Goal: Task Accomplishment & Management: Use online tool/utility

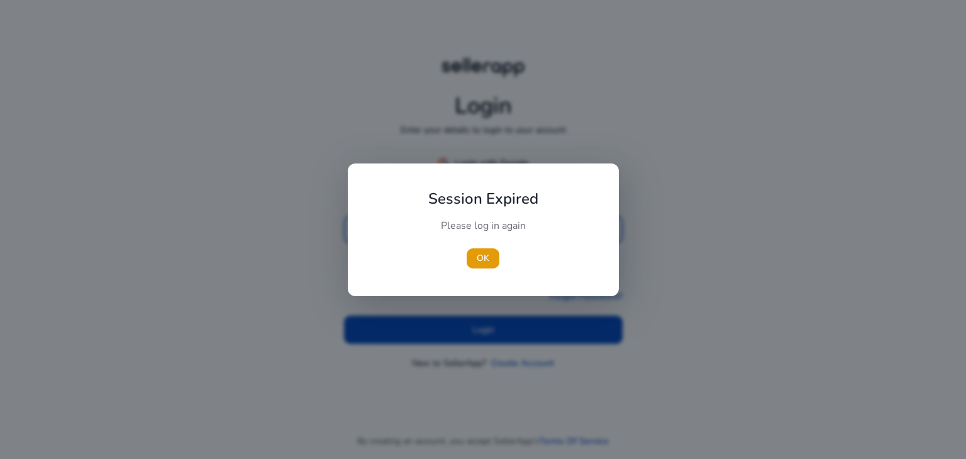
click at [480, 228] on body "Login Enter your details to login to your account Login with Google or mail loc…" at bounding box center [483, 229] width 966 height 459
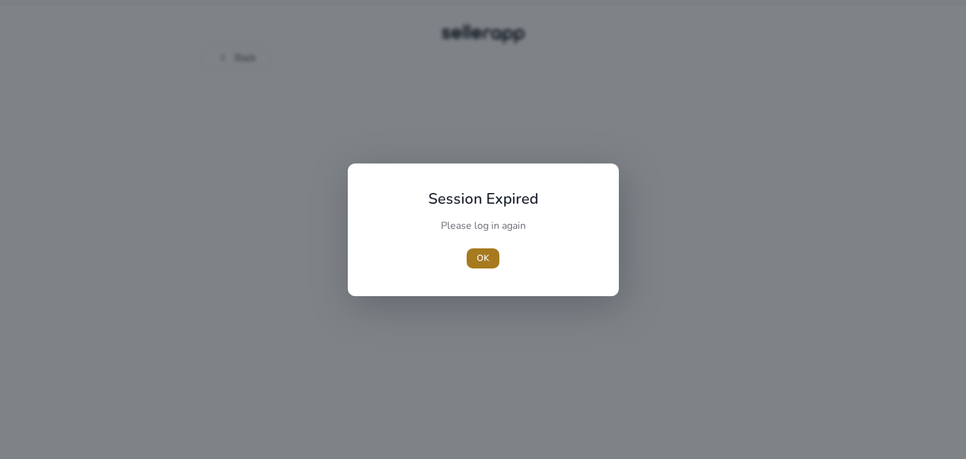
click at [483, 262] on span "OK" at bounding box center [483, 258] width 13 height 13
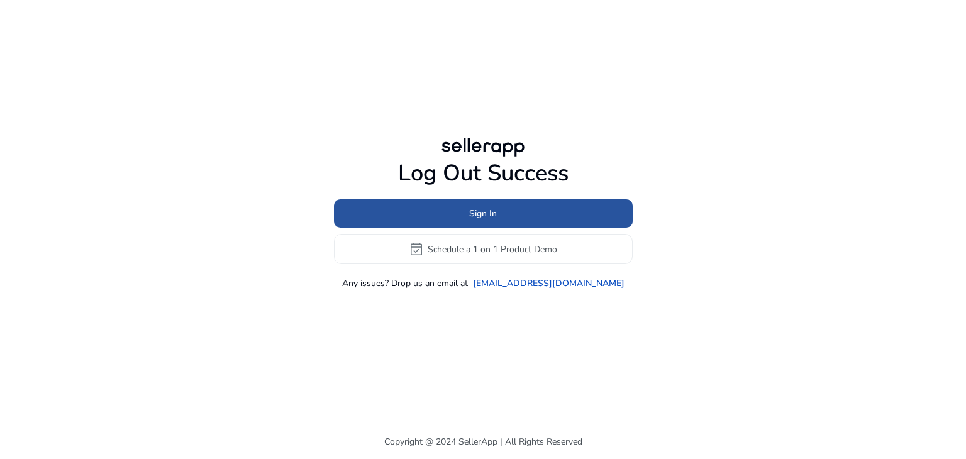
click at [476, 214] on span "Sign In" at bounding box center [483, 213] width 28 height 13
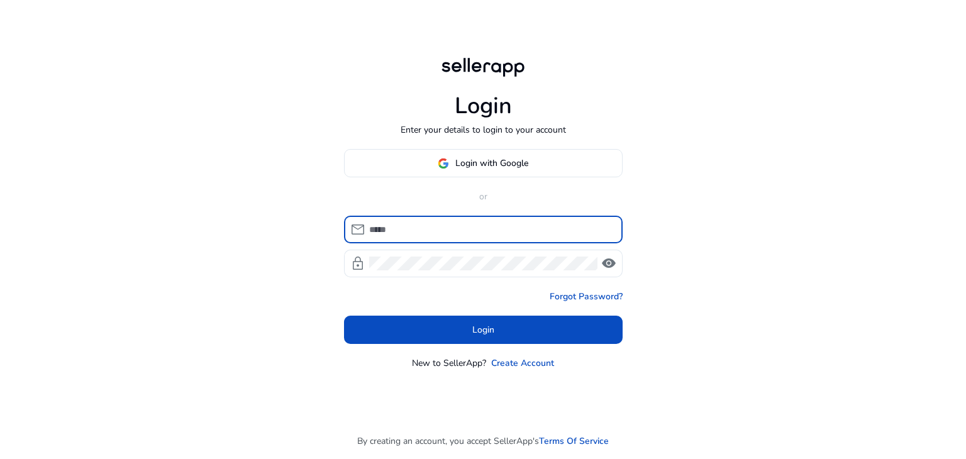
click at [435, 223] on input at bounding box center [490, 230] width 243 height 14
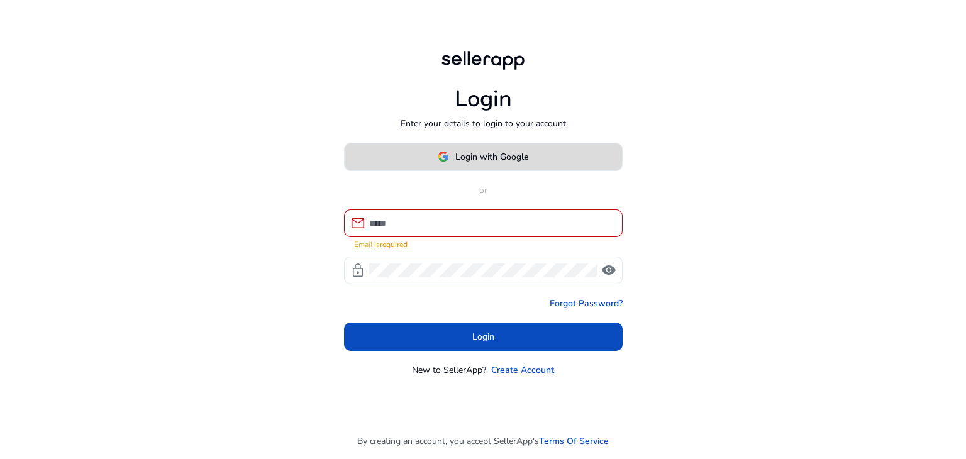
click at [511, 175] on div "Login with Google or mail Email is required lock visibility Forgot Password? Lo…" at bounding box center [483, 260] width 279 height 234
click at [513, 158] on span "Login with Google" at bounding box center [491, 156] width 73 height 13
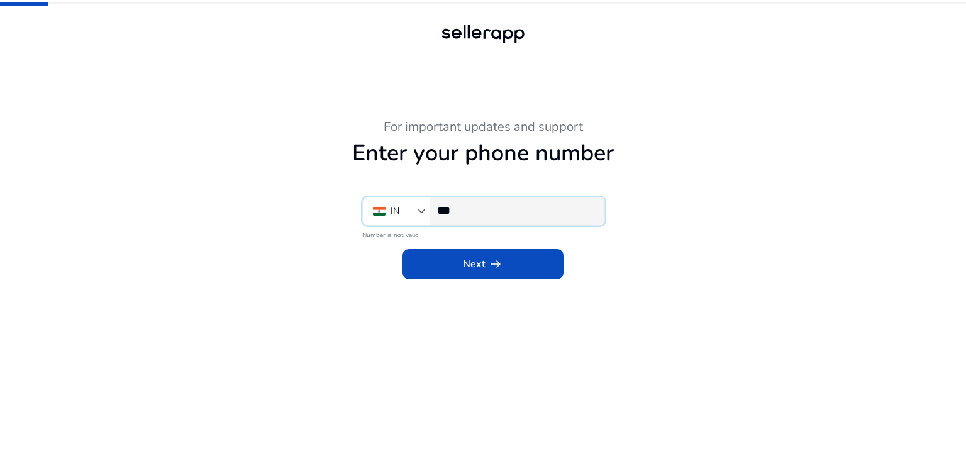
click at [498, 205] on input "***" at bounding box center [515, 211] width 157 height 14
click at [486, 219] on div "***" at bounding box center [515, 211] width 157 height 28
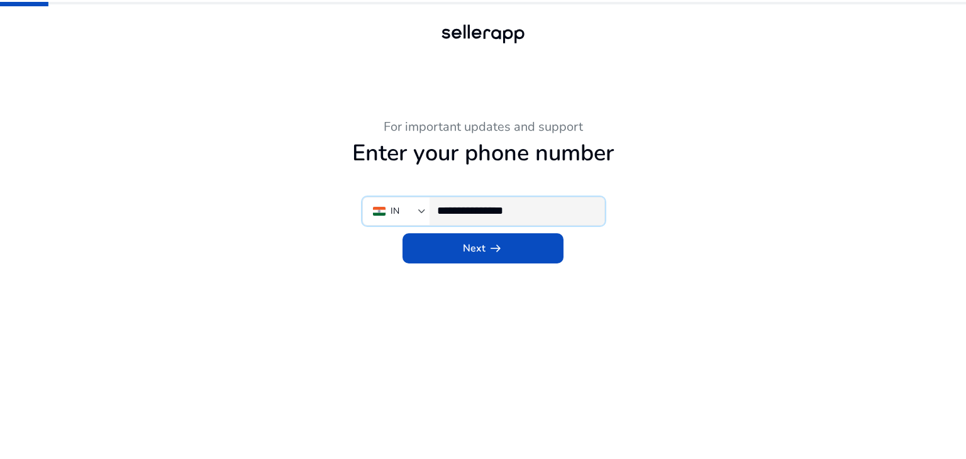
type input "**********"
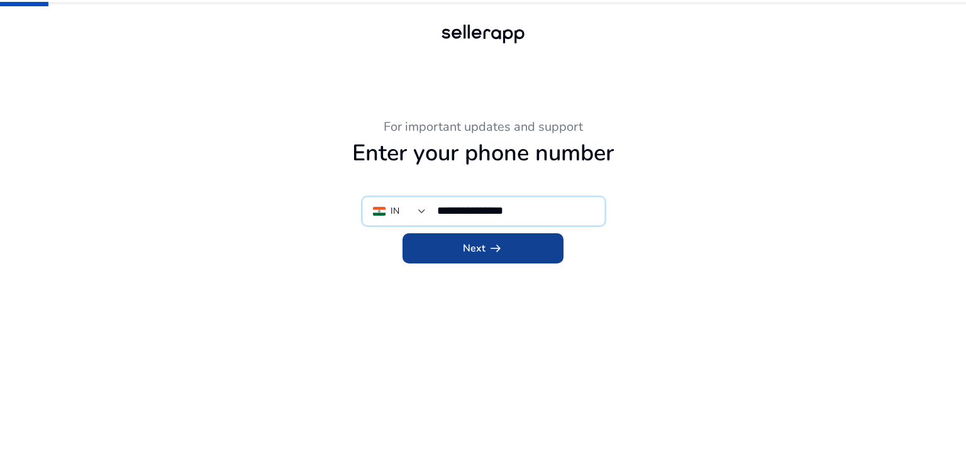
click at [524, 252] on span at bounding box center [482, 248] width 161 height 30
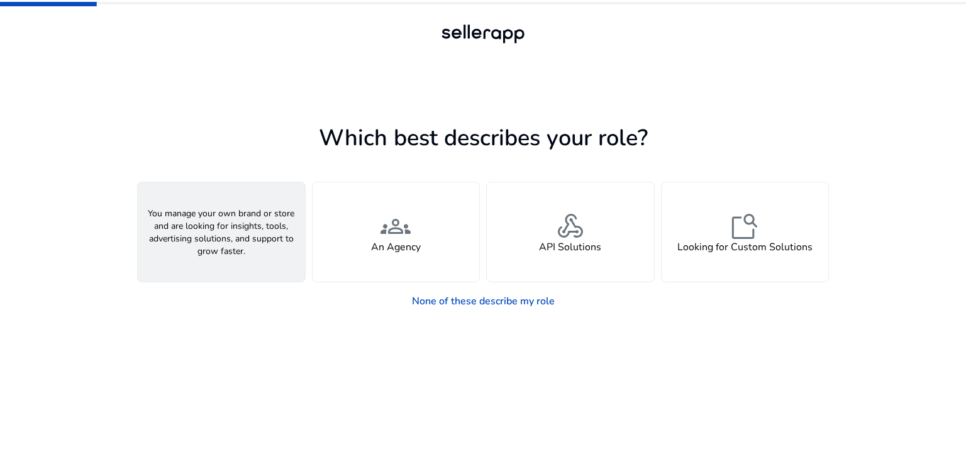
click at [229, 246] on h4 "A Seller" at bounding box center [221, 247] width 38 height 12
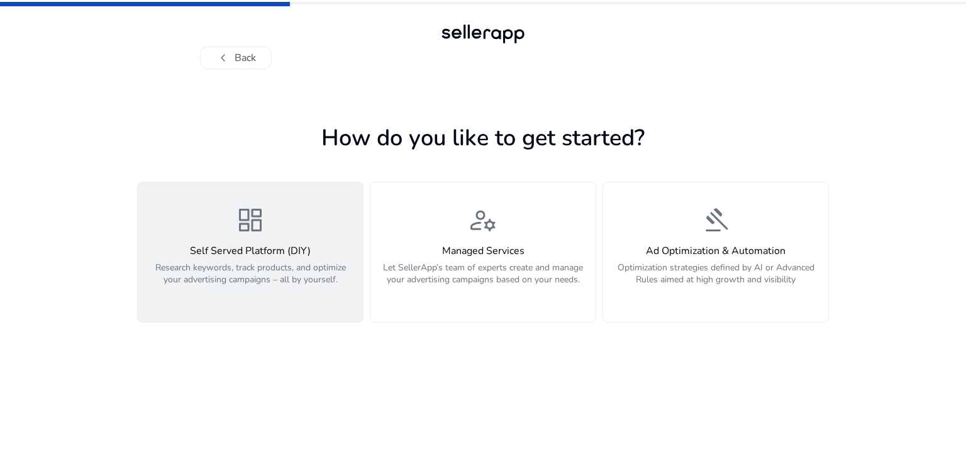
click at [296, 245] on h4 "Self Served Platform (DIY)" at bounding box center [250, 251] width 210 height 12
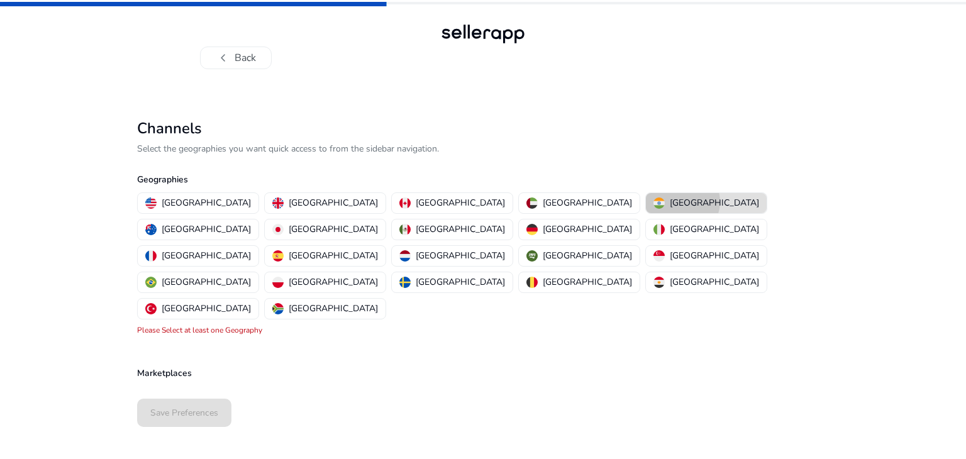
click at [670, 202] on p "[GEOGRAPHIC_DATA]" at bounding box center [714, 202] width 89 height 13
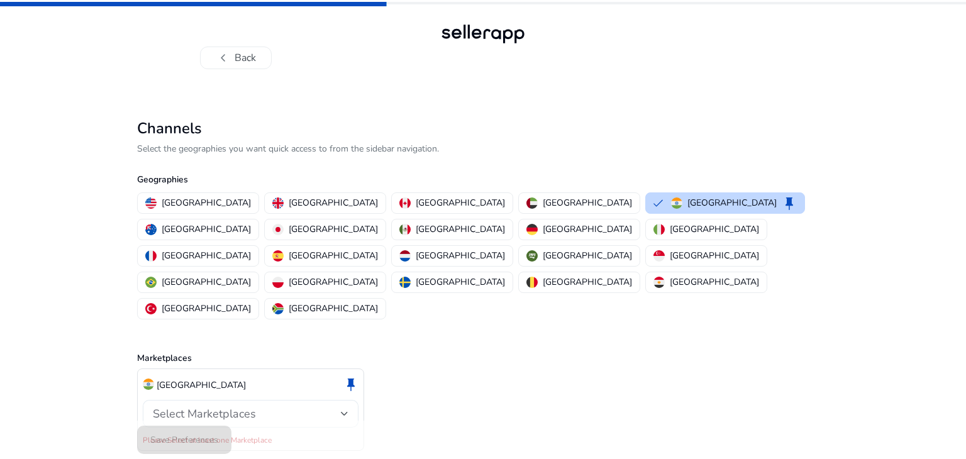
click at [253, 400] on div "Select Marketplaces" at bounding box center [251, 414] width 196 height 28
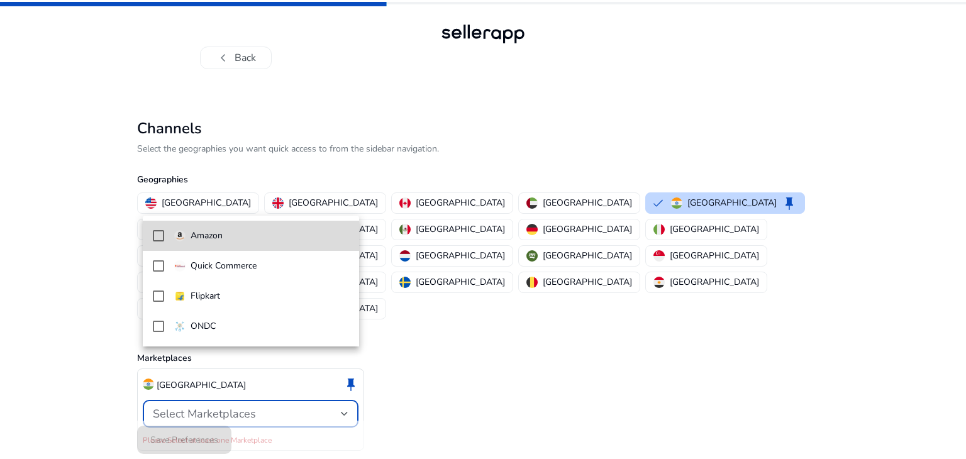
click at [254, 231] on span "Amazon" at bounding box center [261, 236] width 175 height 14
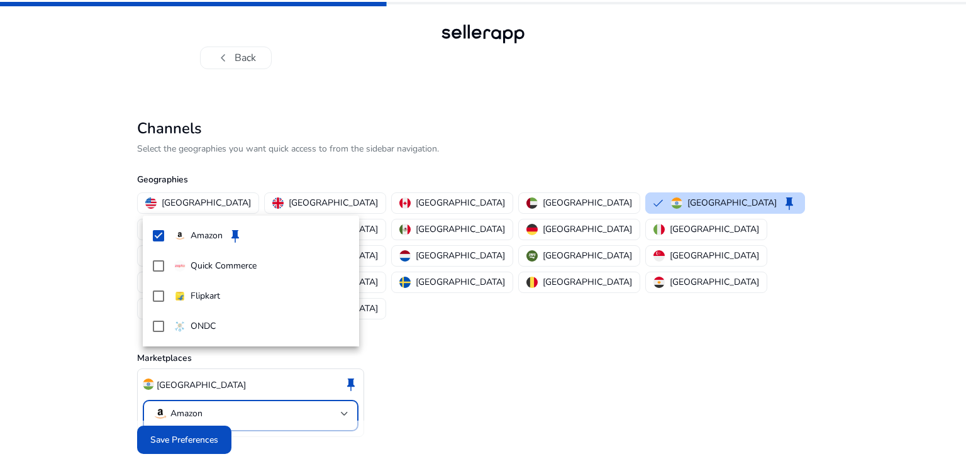
click at [274, 402] on div at bounding box center [483, 229] width 966 height 459
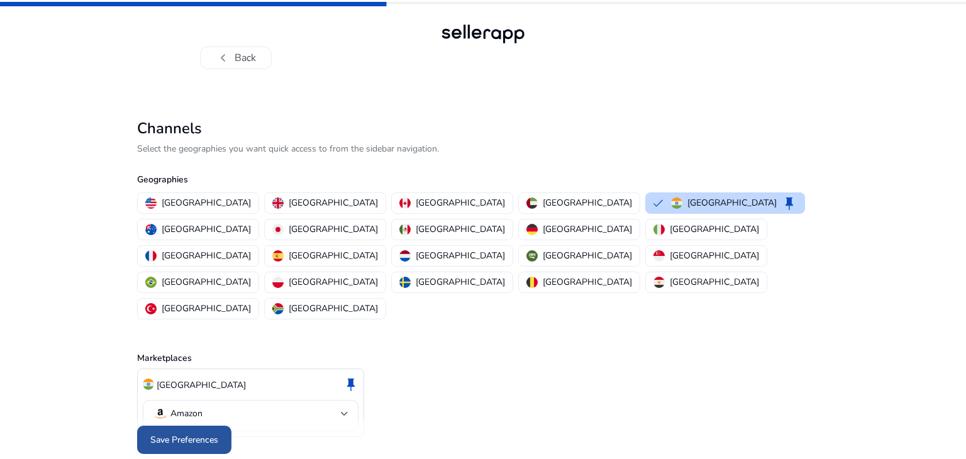
click at [189, 425] on span at bounding box center [184, 440] width 94 height 30
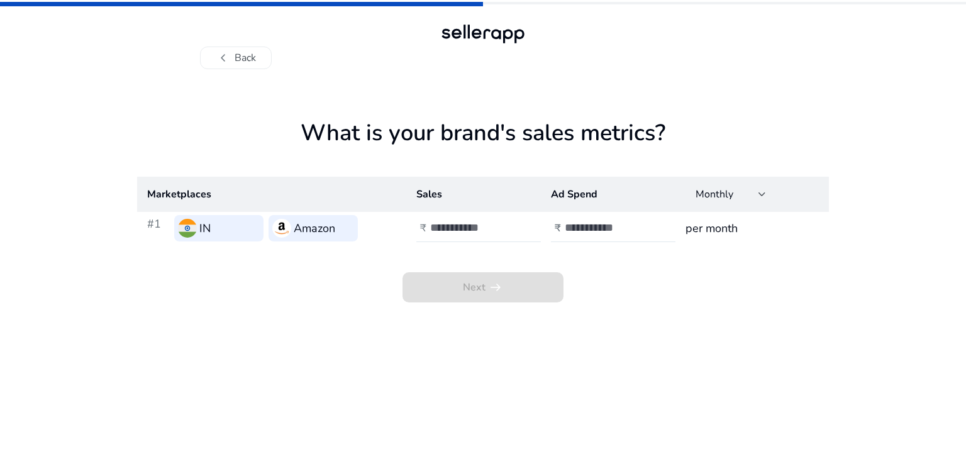
click at [328, 231] on h3 "Amazon" at bounding box center [315, 228] width 42 height 18
click at [456, 226] on input "number" at bounding box center [472, 228] width 85 height 14
type input "*"
click at [509, 224] on input "*" at bounding box center [472, 228] width 85 height 14
click at [458, 235] on input "*" at bounding box center [472, 228] width 85 height 14
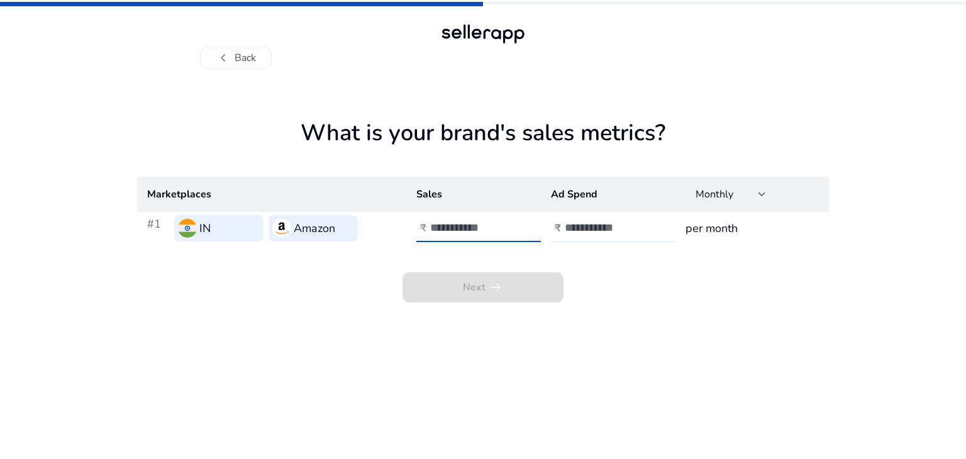
click at [458, 235] on input "*" at bounding box center [472, 228] width 85 height 14
type input "******"
click at [626, 230] on input "number" at bounding box center [607, 228] width 85 height 14
click at [252, 51] on button "chevron_left Back" at bounding box center [236, 58] width 72 height 23
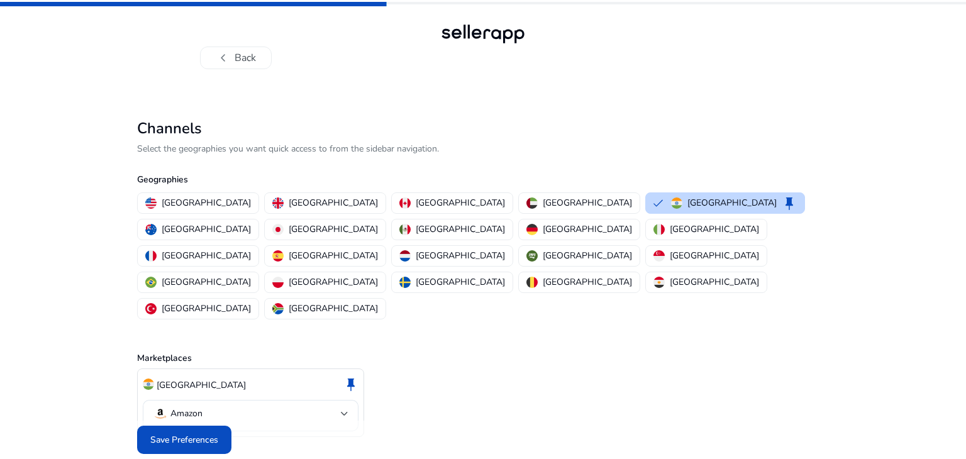
click at [252, 51] on button "chevron_left Back" at bounding box center [236, 58] width 72 height 23
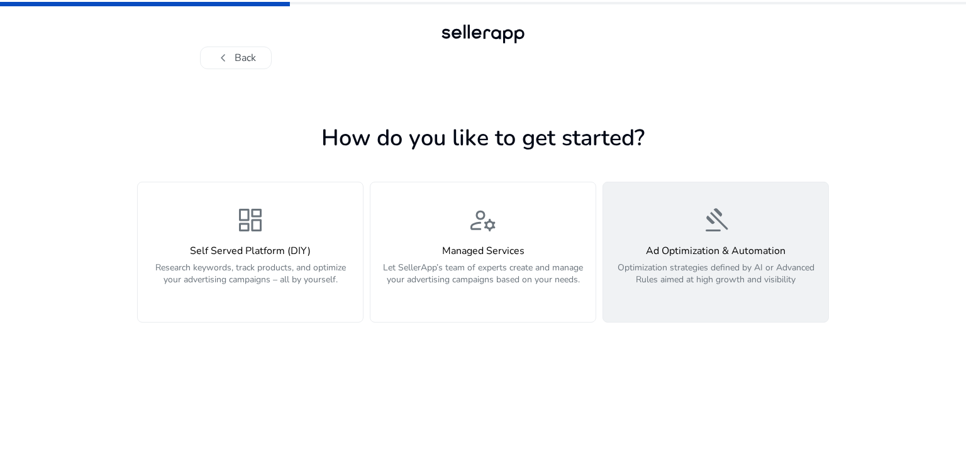
click at [652, 248] on h4 "Ad Optimization & Automation" at bounding box center [716, 251] width 210 height 12
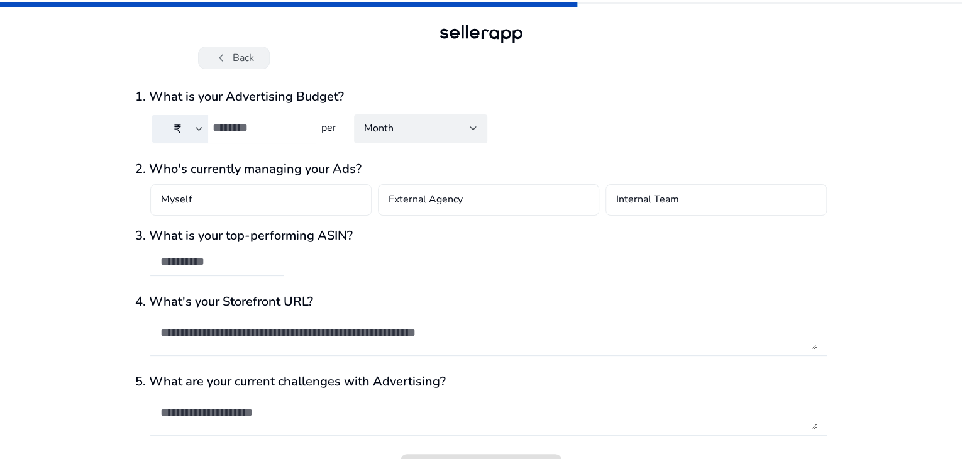
click at [224, 58] on span "chevron_left" at bounding box center [221, 57] width 15 height 15
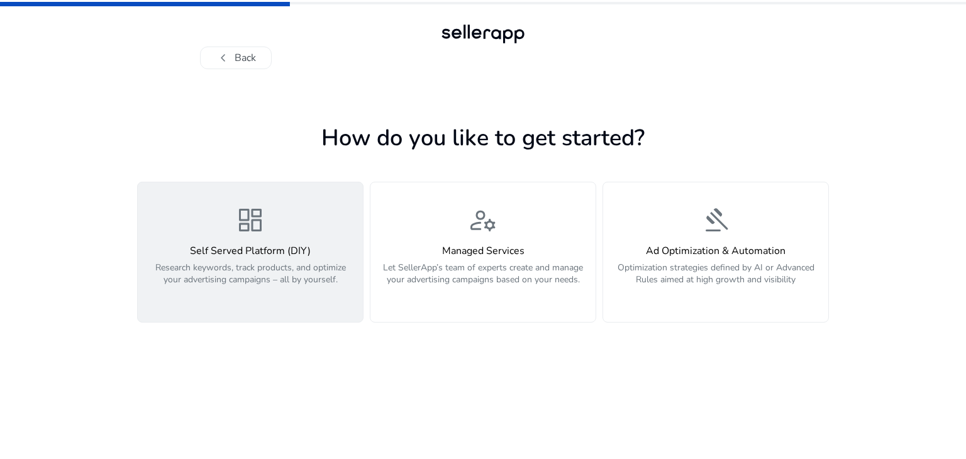
click at [279, 252] on h4 "Self Served Platform (DIY)" at bounding box center [250, 251] width 210 height 12
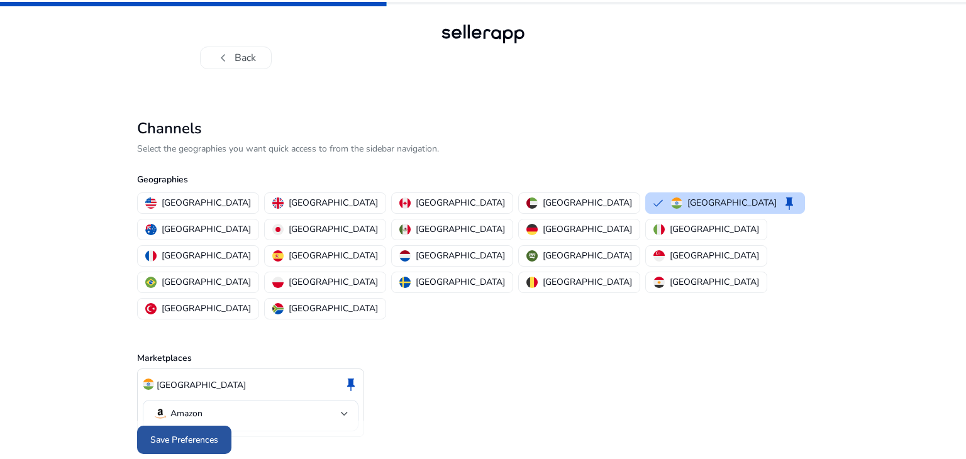
click at [196, 433] on span "Save Preferences" at bounding box center [184, 439] width 68 height 13
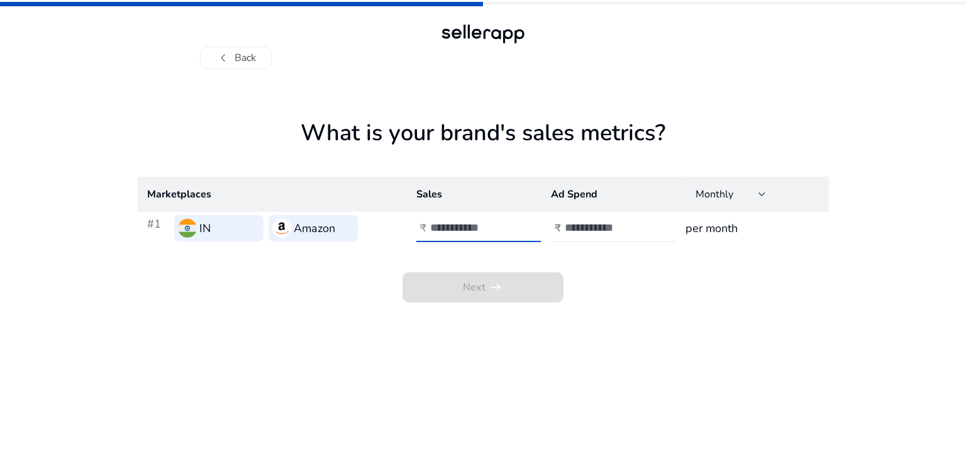
click at [457, 233] on input "number" at bounding box center [472, 228] width 85 height 14
type input "******"
click at [594, 225] on input "number" at bounding box center [607, 228] width 85 height 14
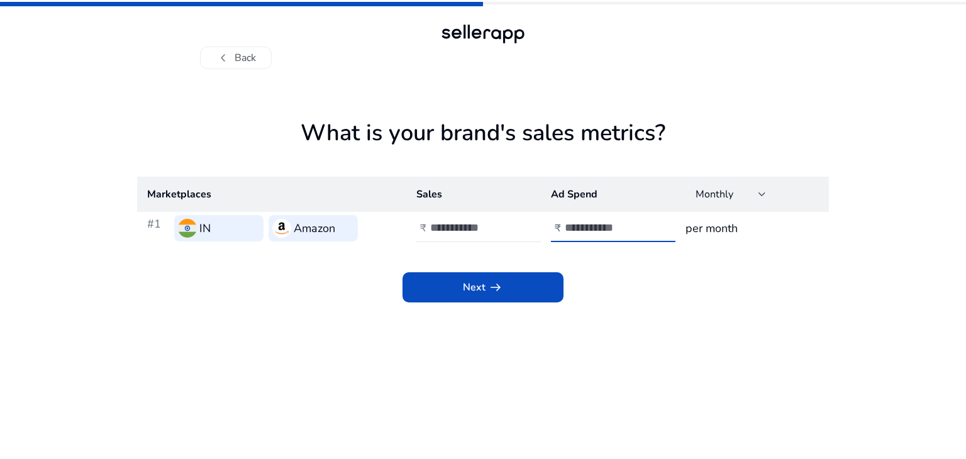
type input "****"
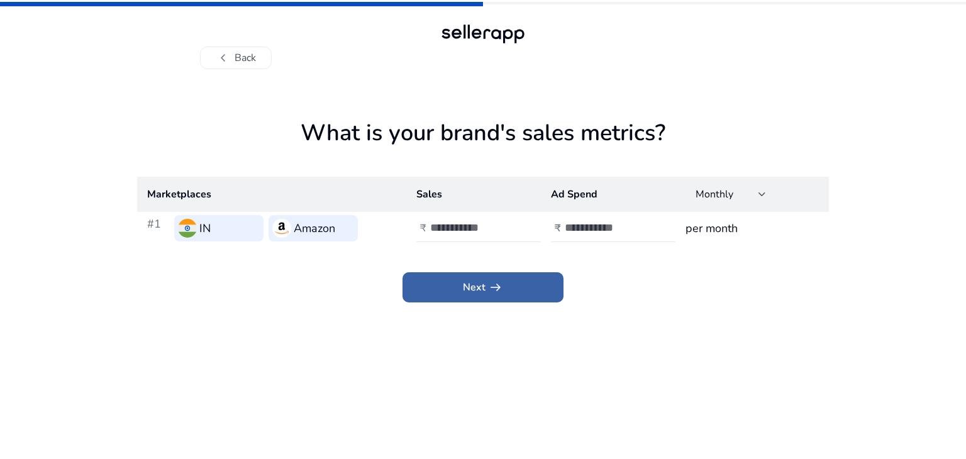
click at [506, 279] on span at bounding box center [482, 287] width 161 height 30
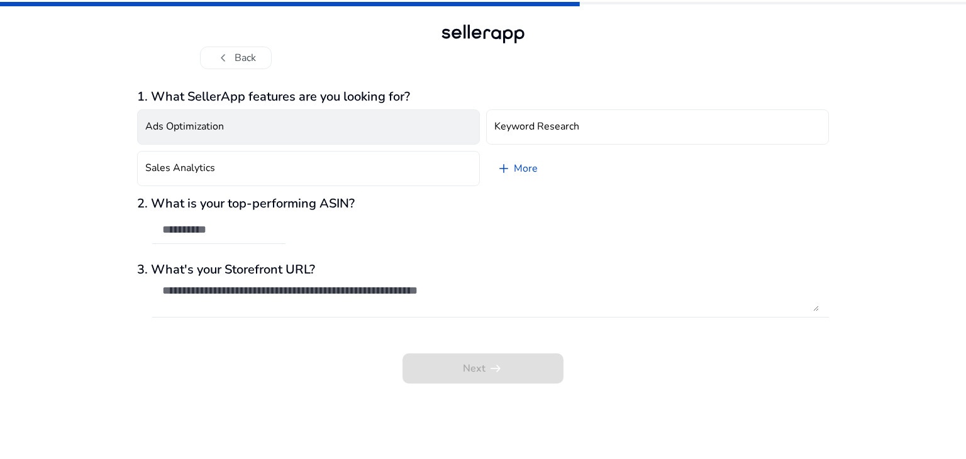
click at [271, 125] on button "Ads Optimization" at bounding box center [308, 126] width 343 height 35
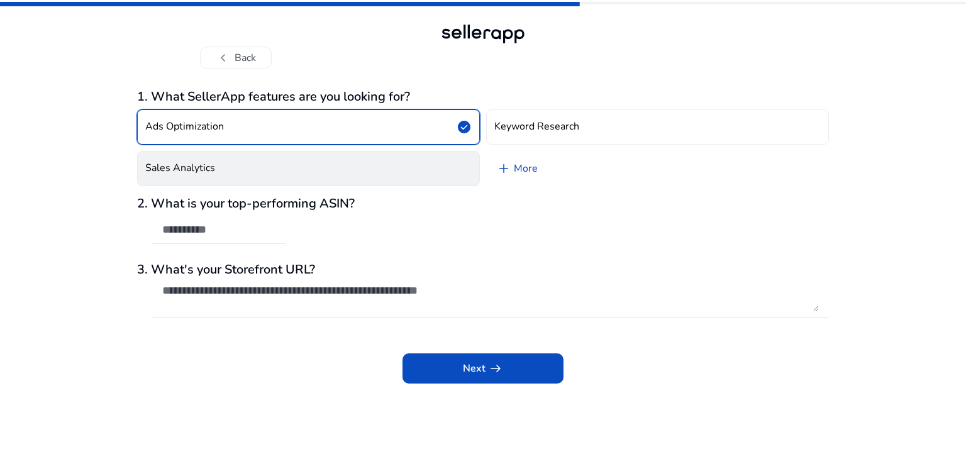
click at [267, 160] on button "Sales Analytics" at bounding box center [308, 168] width 343 height 35
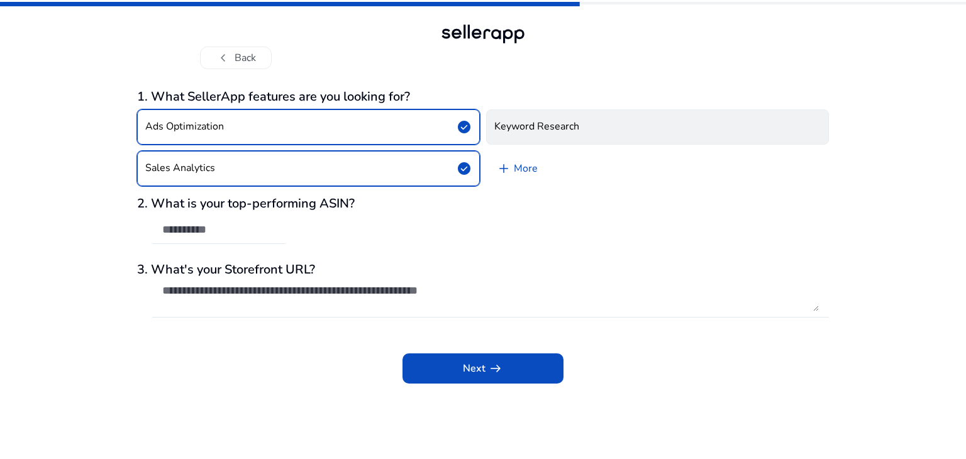
click at [556, 114] on button "Keyword Research" at bounding box center [657, 126] width 343 height 35
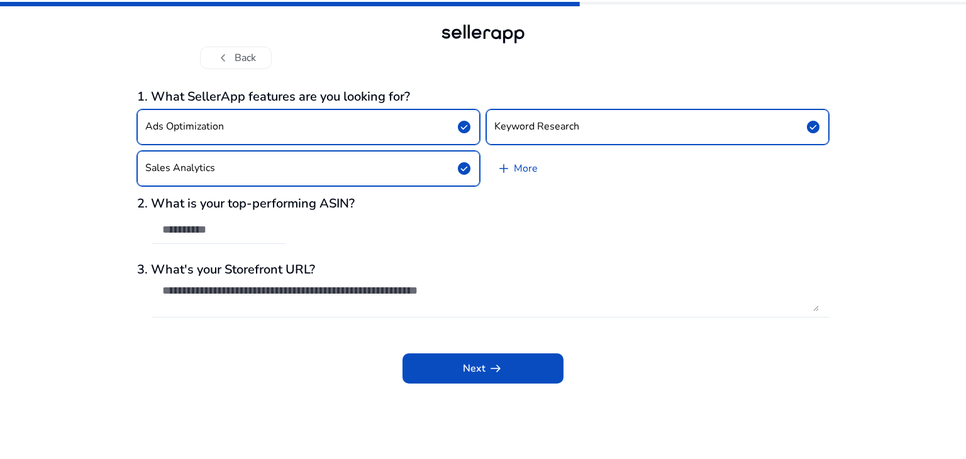
click at [213, 247] on div at bounding box center [218, 250] width 133 height 13
click at [209, 238] on div at bounding box center [218, 230] width 113 height 28
click at [266, 296] on textarea at bounding box center [490, 298] width 656 height 28
click at [439, 362] on span at bounding box center [482, 368] width 161 height 30
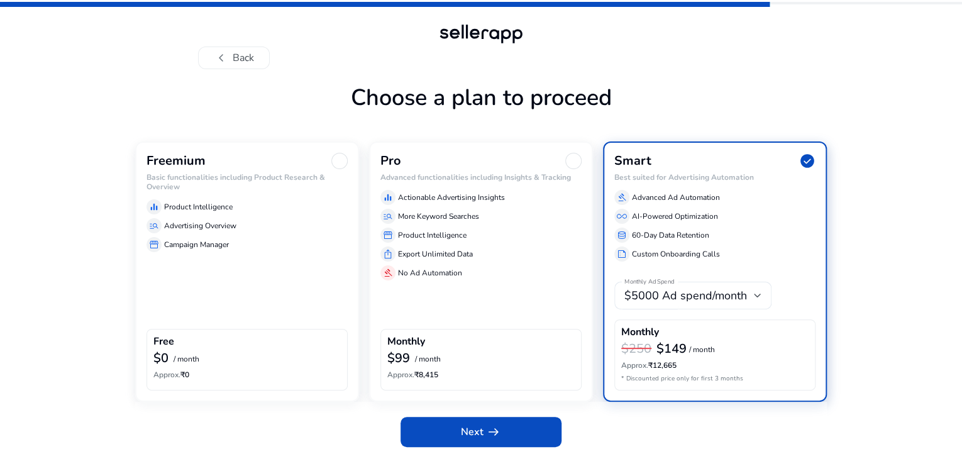
scroll to position [38, 0]
click at [265, 255] on div "Freemium Basic functionalities including Product Research & Overview equalizer …" at bounding box center [247, 271] width 224 height 260
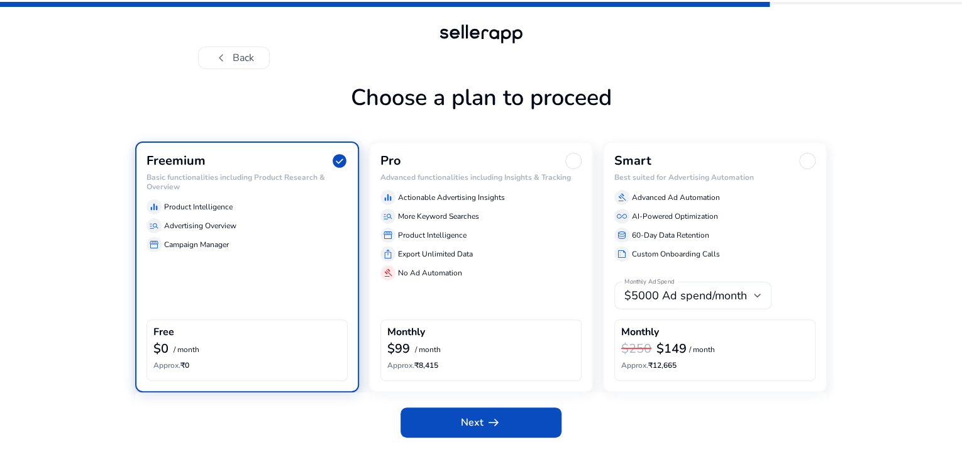
scroll to position [28, 0]
click at [484, 430] on app-icon "arrow_right_alt" at bounding box center [493, 422] width 18 height 15
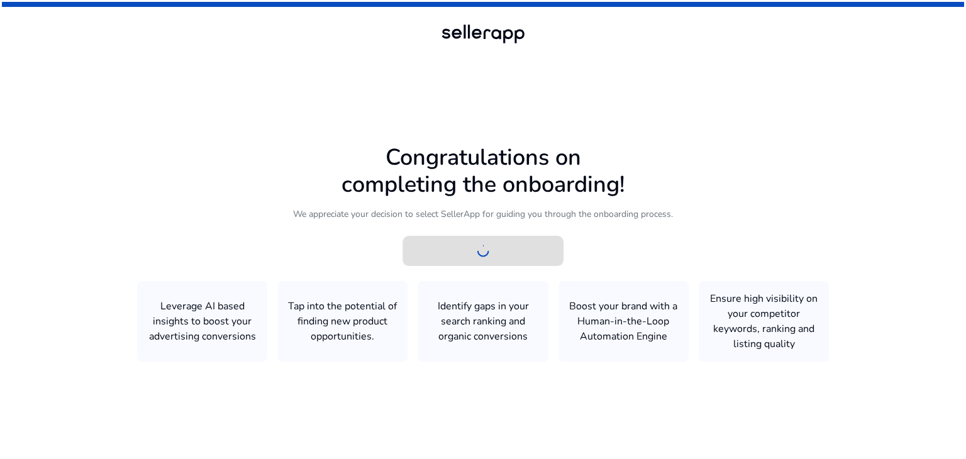
scroll to position [0, 0]
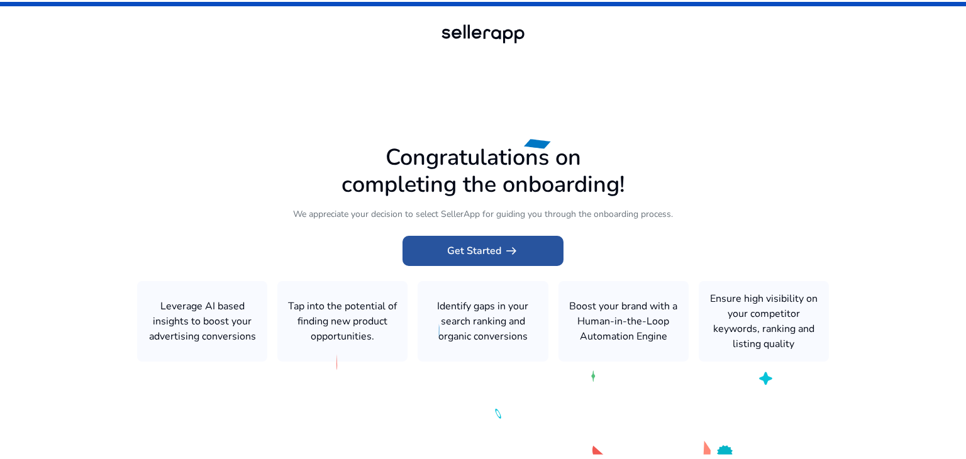
click at [473, 247] on span "Get Started arrow_right_alt" at bounding box center [483, 250] width 72 height 15
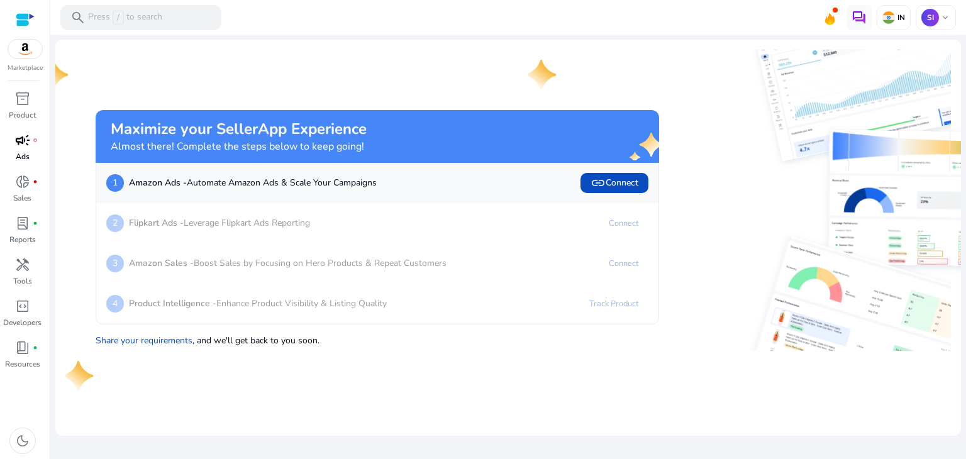
click at [23, 165] on link "campaign fiber_manual_record Ads" at bounding box center [22, 151] width 45 height 42
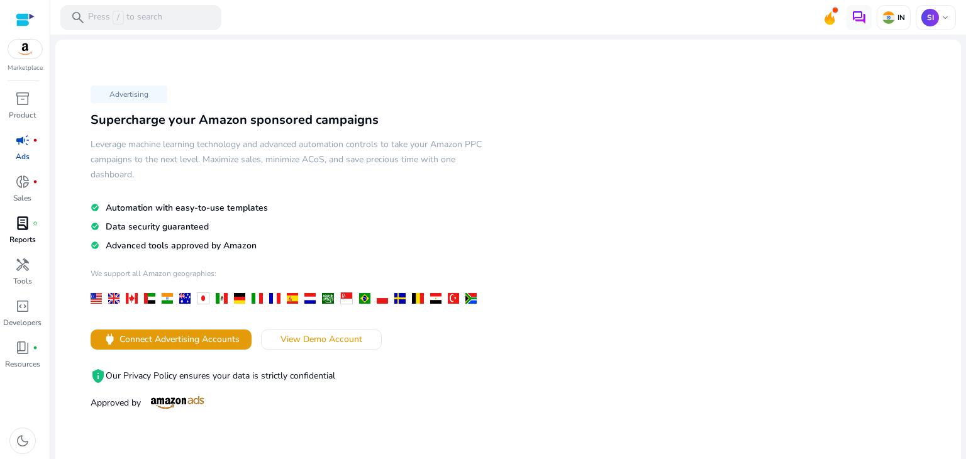
click at [26, 234] on p "Reports" at bounding box center [22, 239] width 26 height 11
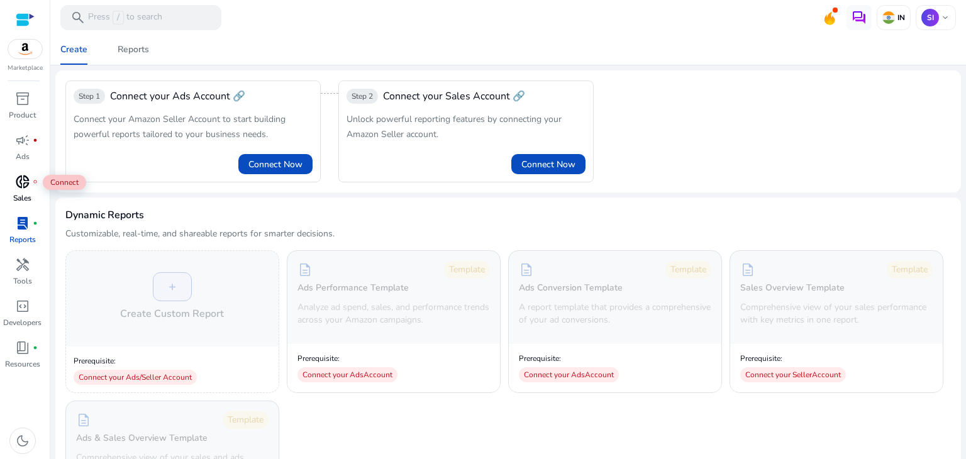
click at [21, 189] on span "donut_small" at bounding box center [22, 181] width 15 height 15
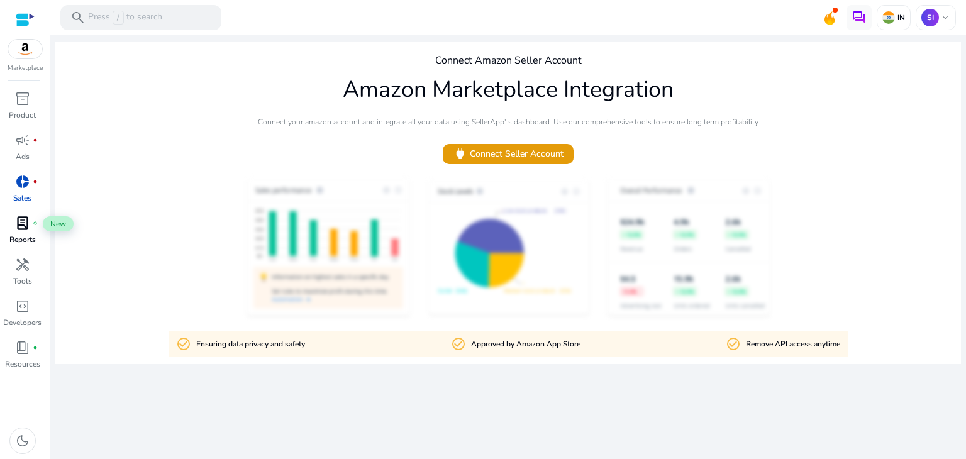
click at [30, 230] on div "lab_profile fiber_manual_record" at bounding box center [22, 223] width 35 height 20
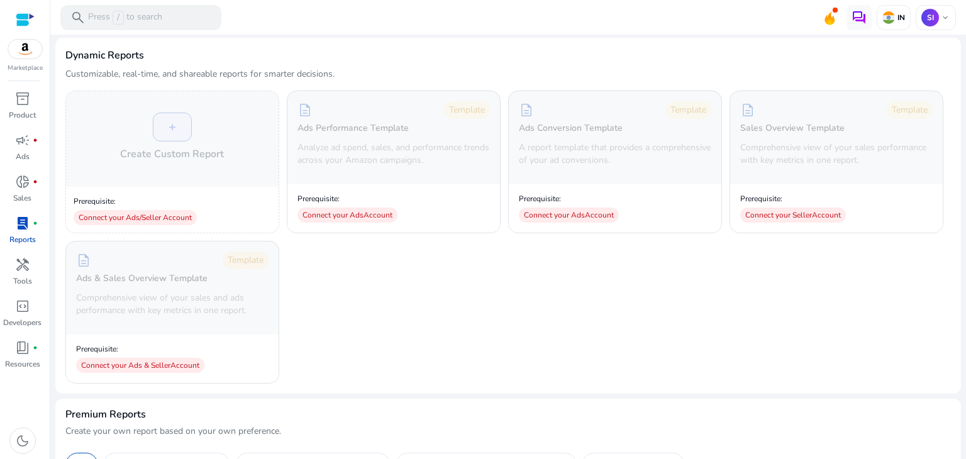
scroll to position [165, 0]
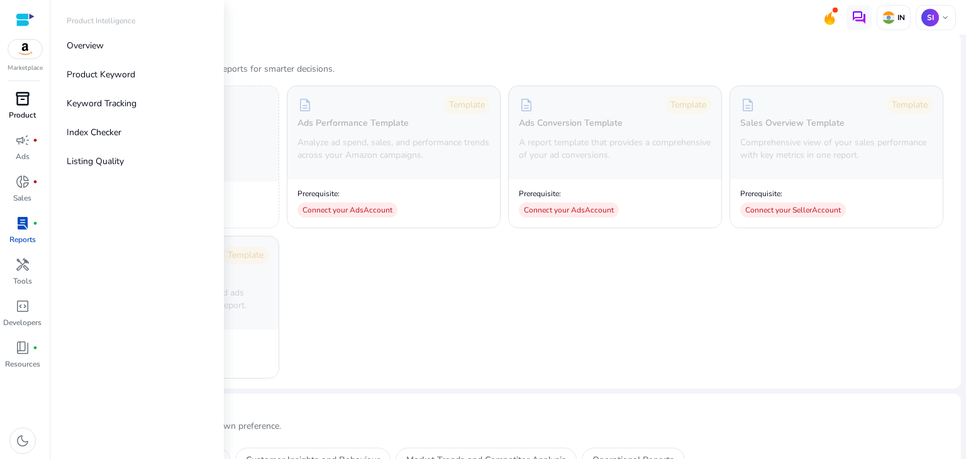
click at [11, 104] on div "inventory_2" at bounding box center [22, 99] width 35 height 20
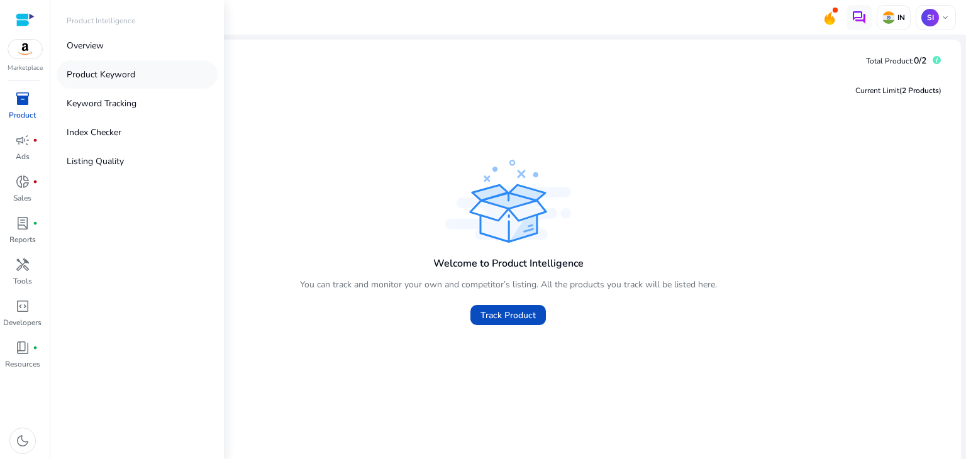
click at [116, 74] on p "Product Keyword" at bounding box center [101, 74] width 69 height 13
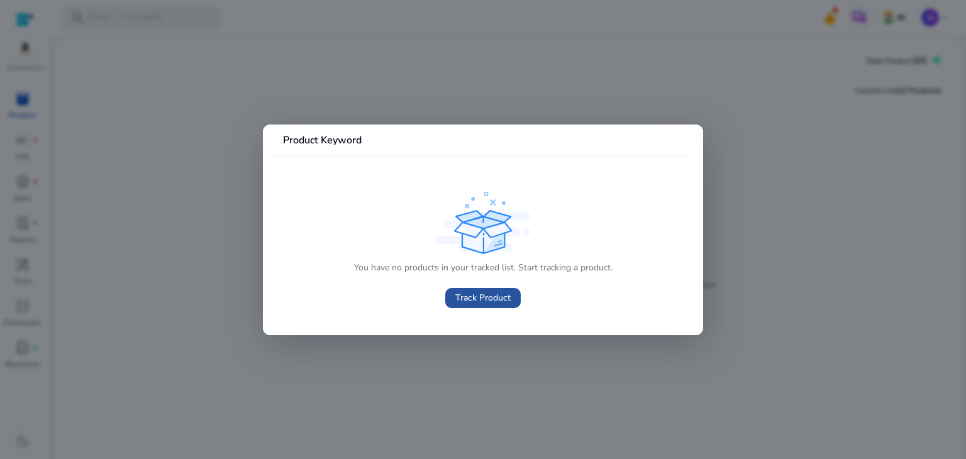
click at [475, 300] on span "Track Product" at bounding box center [482, 297] width 55 height 13
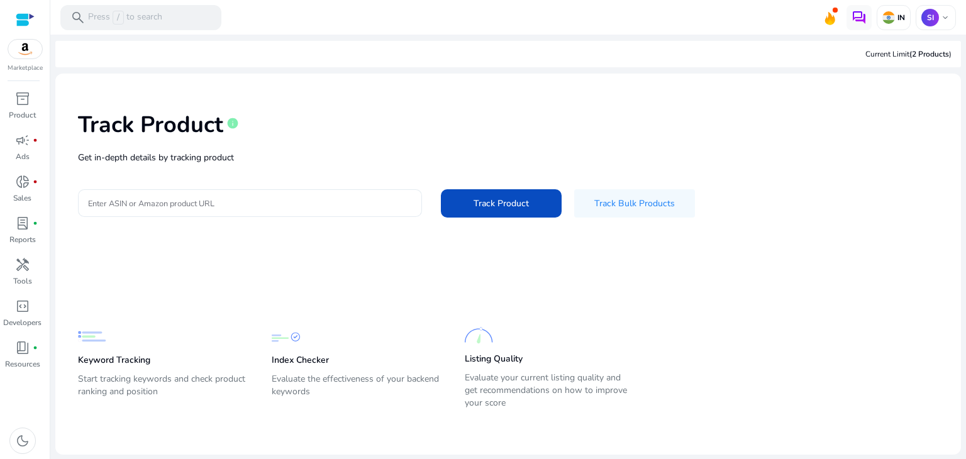
drag, startPoint x: 280, startPoint y: 164, endPoint x: 276, endPoint y: 214, distance: 49.9
click at [276, 214] on div "Track Product info Get in-depth details by tracking product Enter ASIN or Amazo…" at bounding box center [507, 163] width 885 height 159
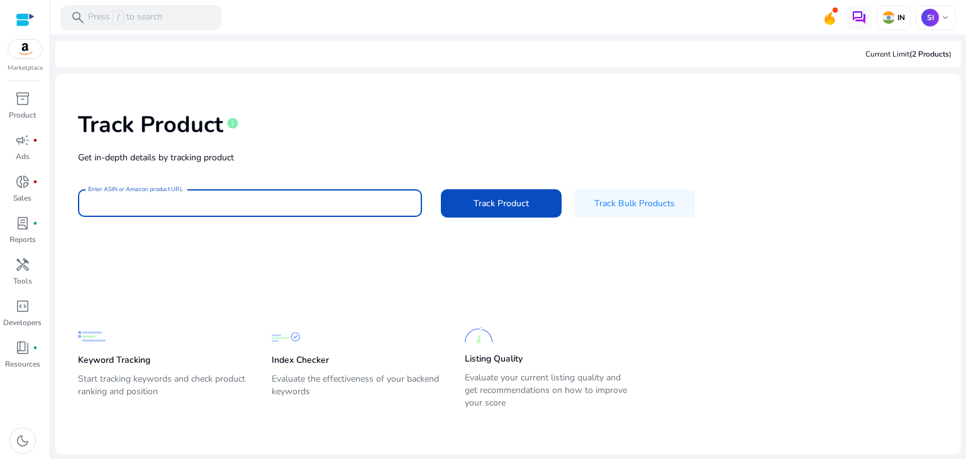
click at [222, 202] on input "Enter ASIN or Amazon product URL" at bounding box center [250, 203] width 324 height 14
paste input "**********"
type input "**********"
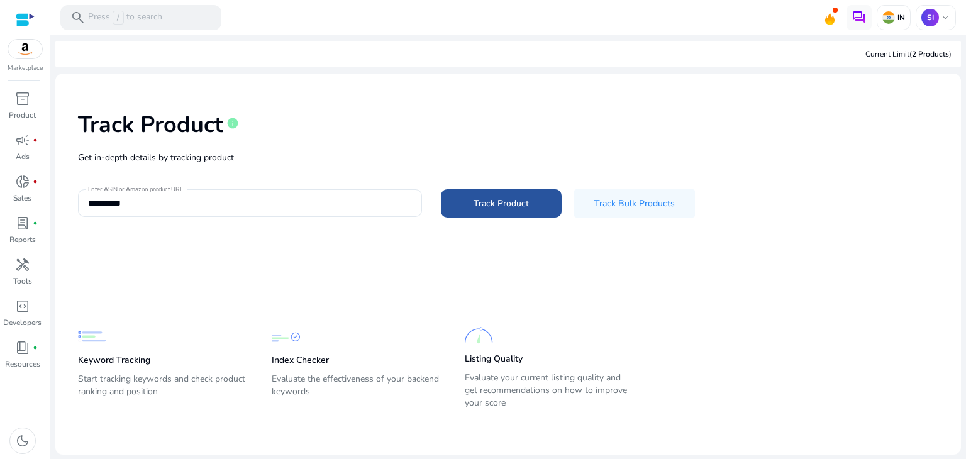
click at [502, 193] on span at bounding box center [501, 203] width 121 height 30
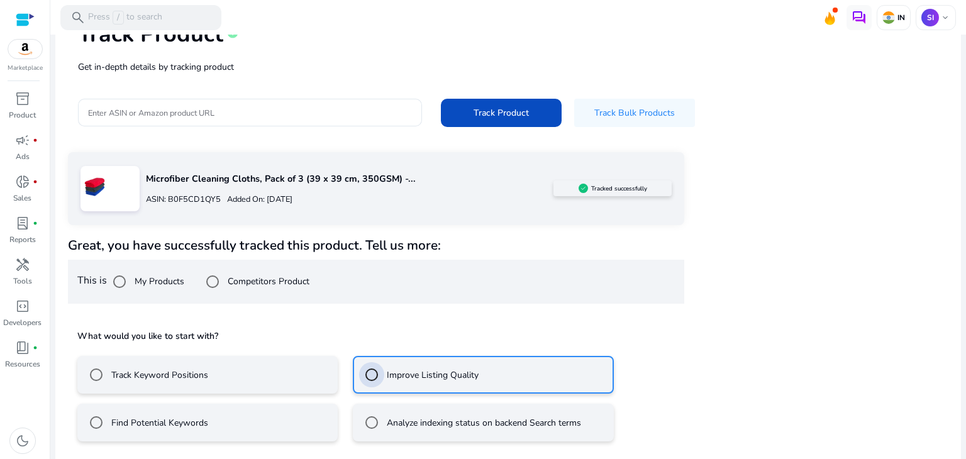
scroll to position [147, 0]
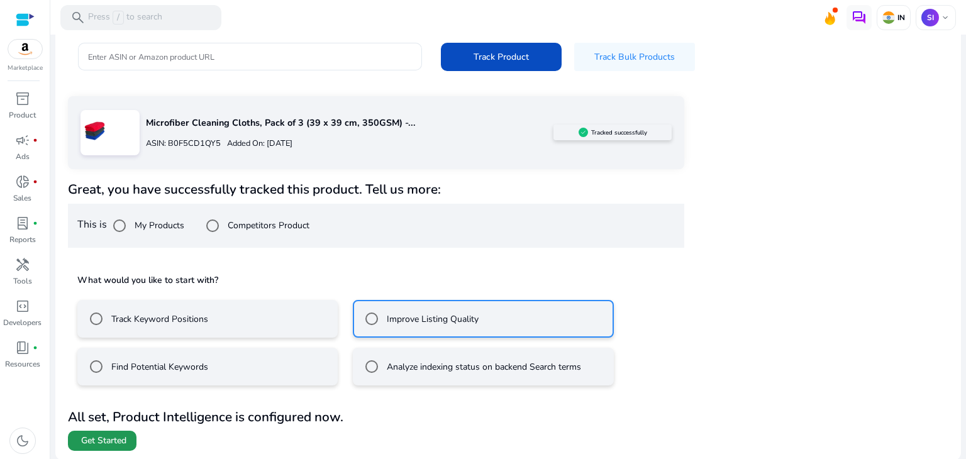
click at [120, 440] on span "Get Started" at bounding box center [103, 441] width 45 height 13
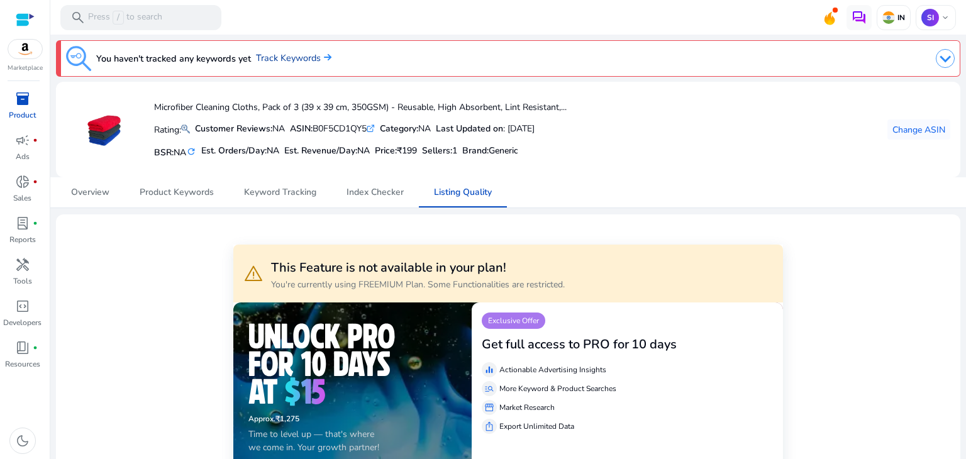
click at [328, 56] on img at bounding box center [326, 57] width 11 height 8
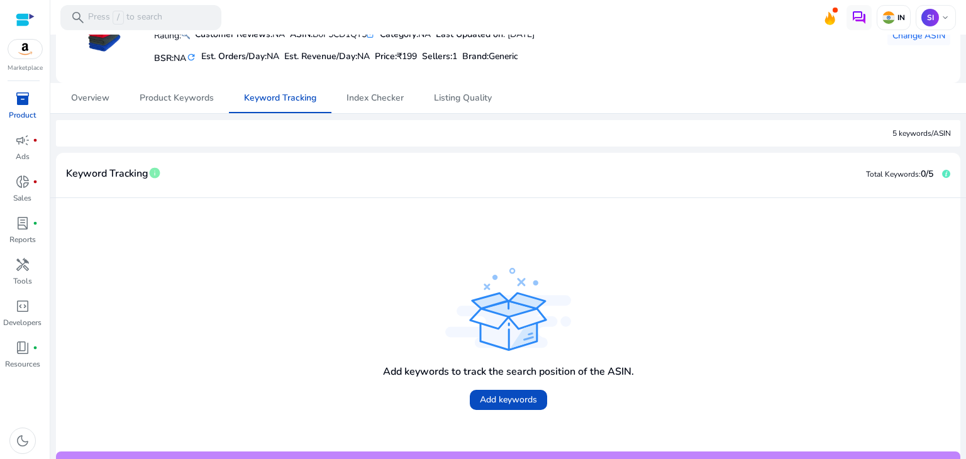
scroll to position [123, 0]
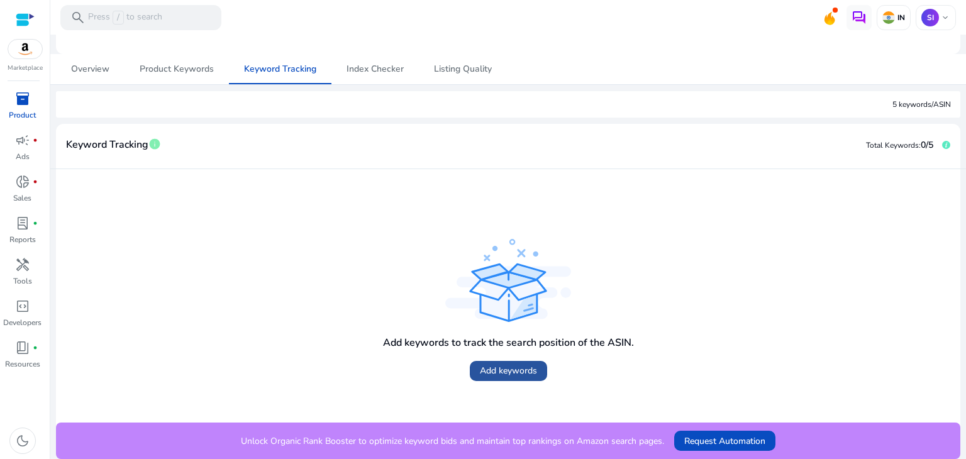
click at [523, 366] on span "Add keywords" at bounding box center [508, 370] width 57 height 13
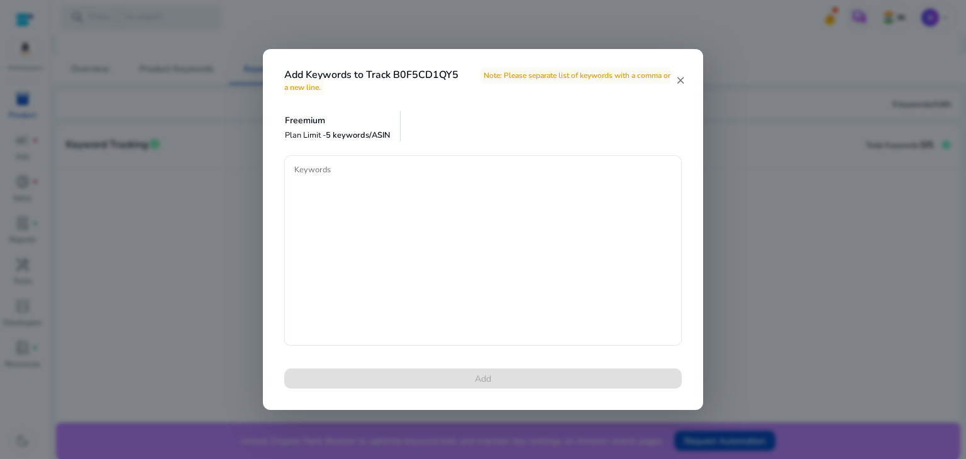
click at [678, 82] on mat-icon "close" at bounding box center [680, 80] width 10 height 11
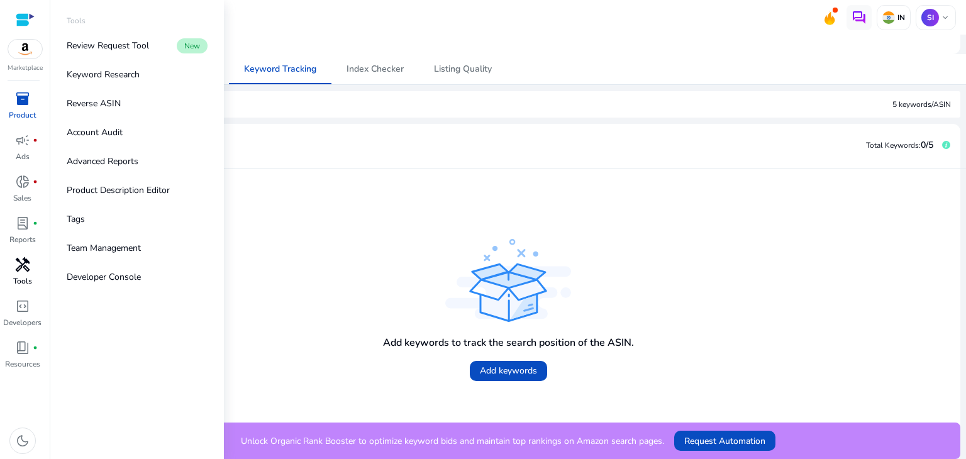
click at [19, 275] on p "Tools" at bounding box center [22, 280] width 19 height 11
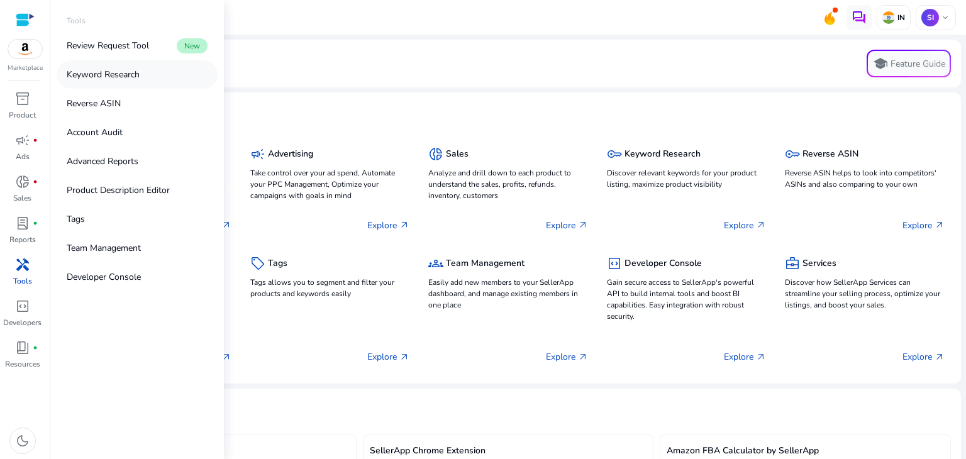
click at [125, 79] on p "Keyword Research" at bounding box center [103, 74] width 73 height 13
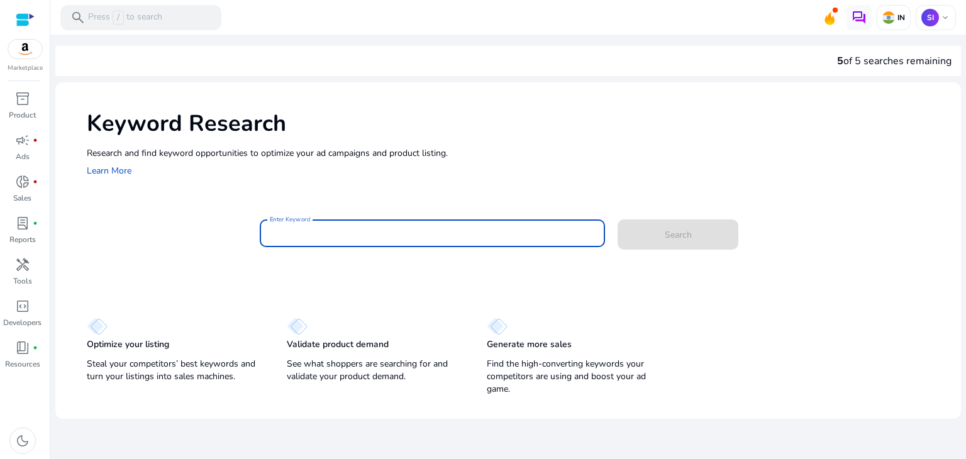
click at [336, 235] on input "Enter Keyword" at bounding box center [433, 233] width 326 height 14
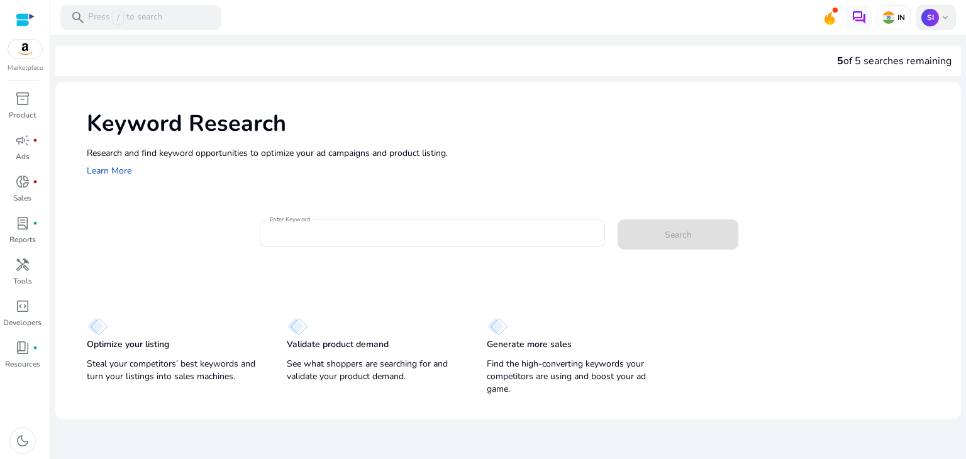
click at [943, 21] on span "keyboard_arrow_down" at bounding box center [945, 18] width 10 height 10
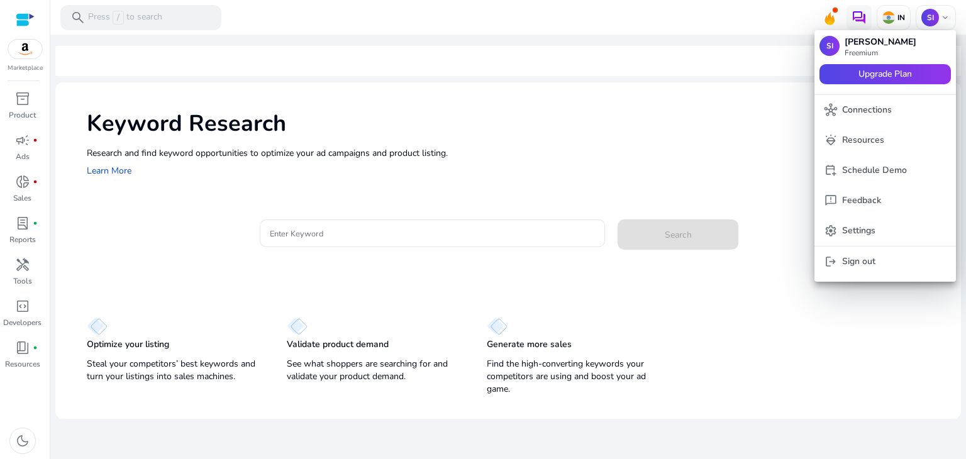
click at [737, 167] on div at bounding box center [483, 229] width 966 height 459
